Goal: Task Accomplishment & Management: Complete application form

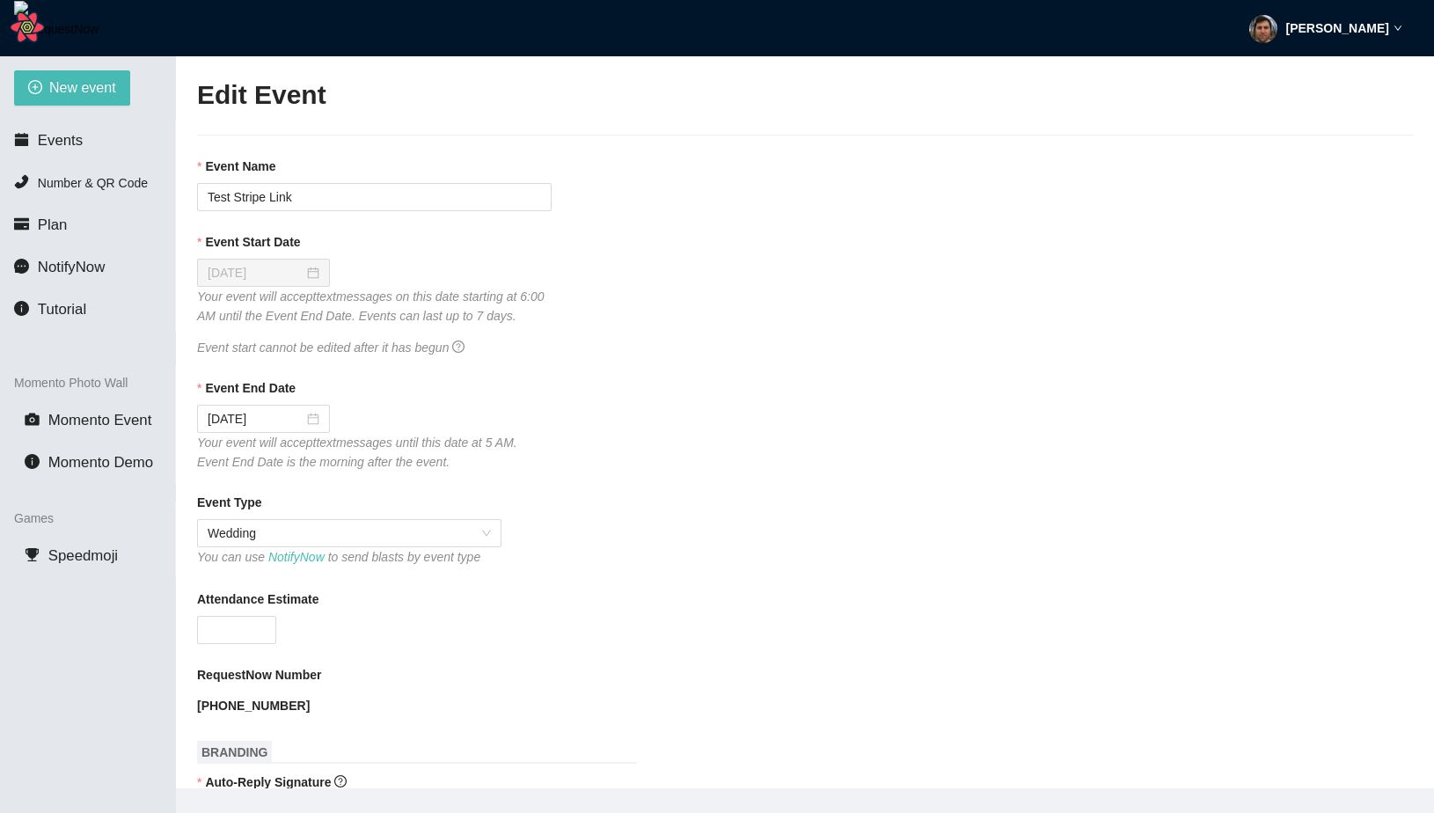
scroll to position [897, 0]
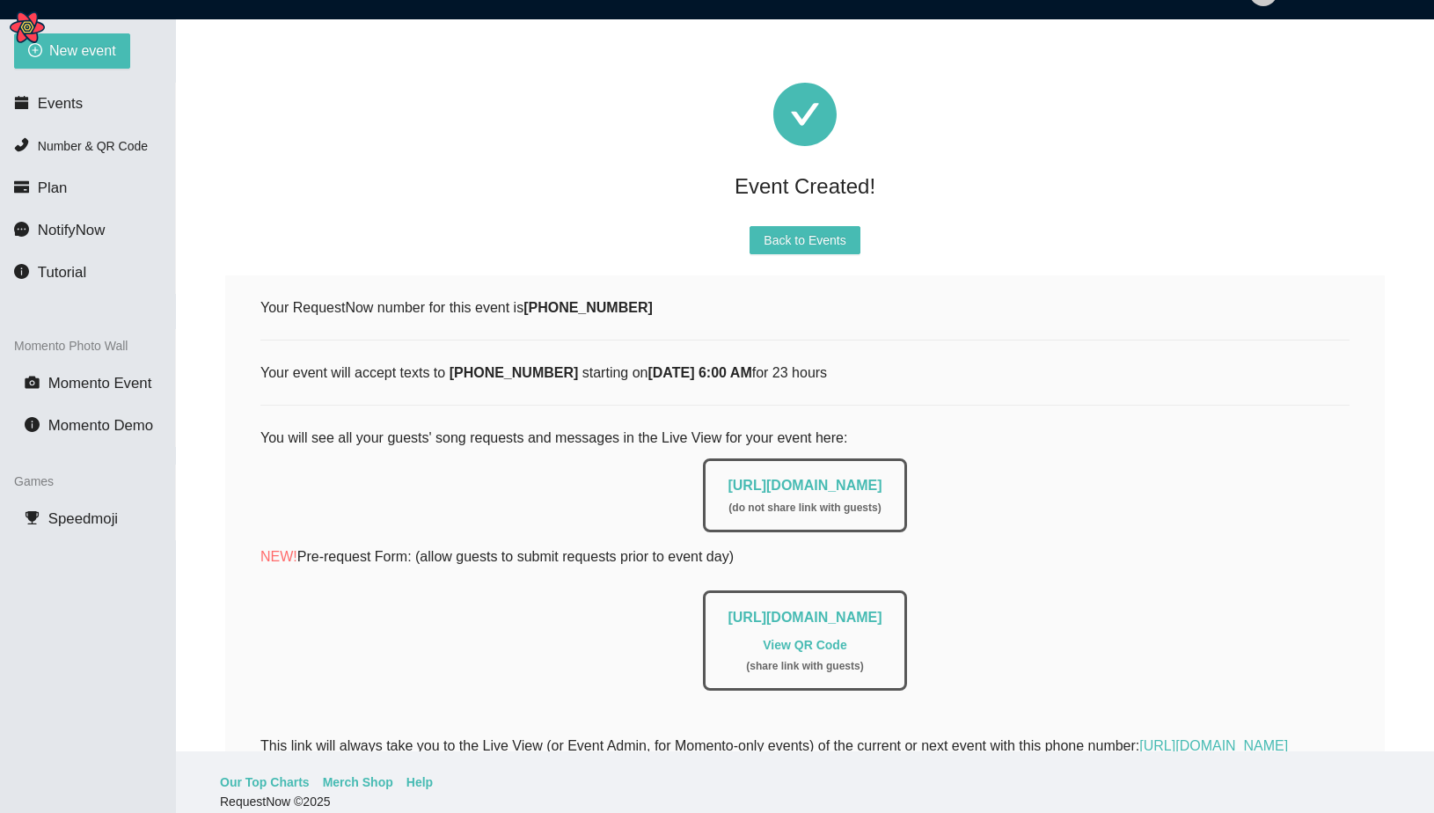
scroll to position [125, 0]
